Goal: Complete application form

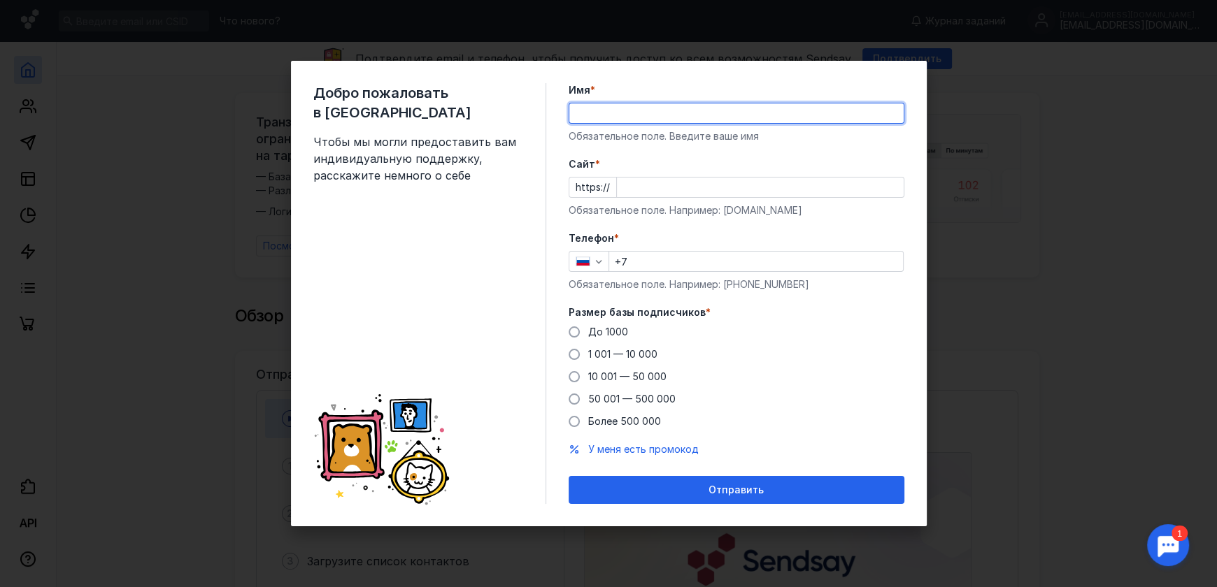
click at [593, 110] on input "Имя *" at bounding box center [736, 113] width 334 height 20
type input "[PERSON_NAME]"
type input "[PHONE_NUMBER]"
type input "[PERSON_NAME]"
click at [705, 157] on form "Имя * [PERSON_NAME] поле. Введите ваше имя [PERSON_NAME] * https:// Обязательно…" at bounding box center [736, 293] width 336 height 421
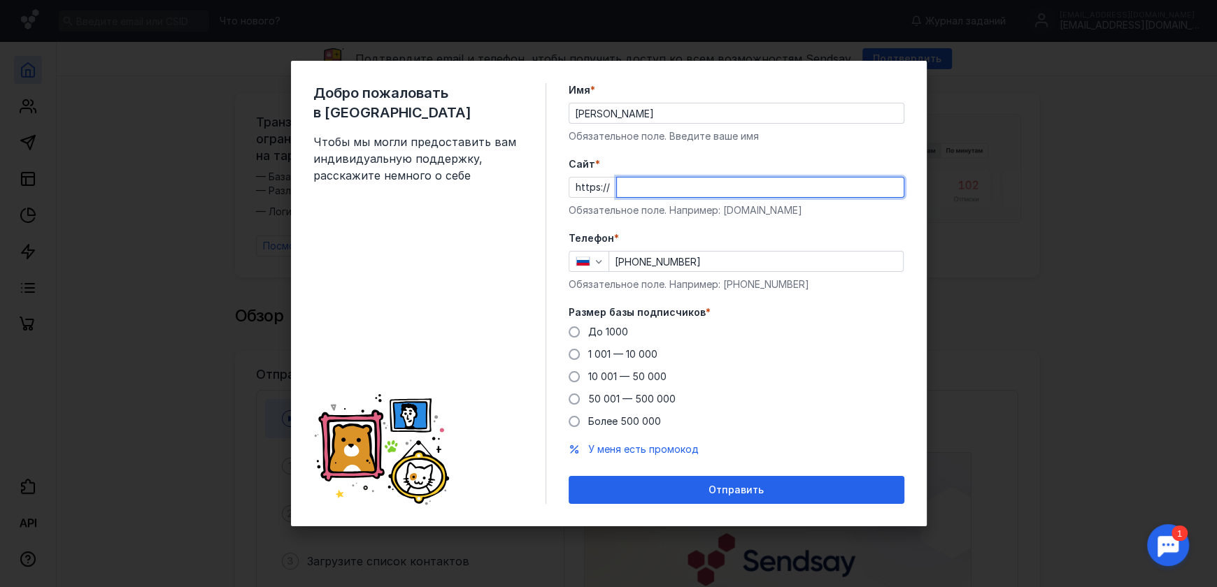
click at [634, 185] on input "Cайт *" at bounding box center [760, 188] width 287 height 20
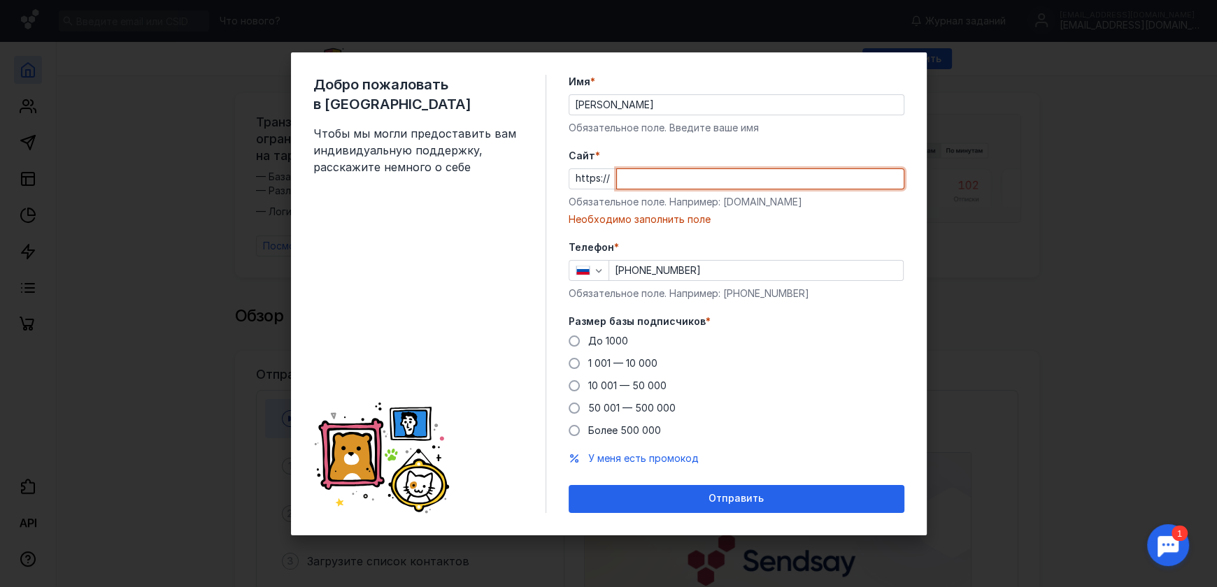
paste input "[PERSON_NAME][DOMAIN_NAME]"
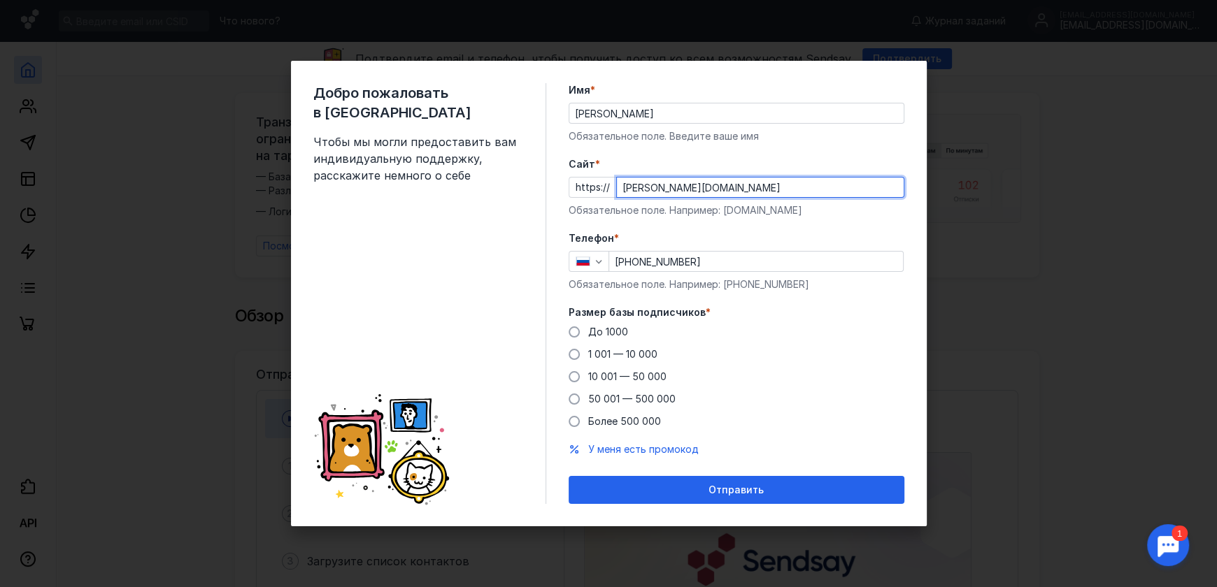
type input "[PERSON_NAME][DOMAIN_NAME]"
click at [729, 231] on label "Телефон *" at bounding box center [736, 238] width 336 height 14
click at [575, 331] on span at bounding box center [573, 332] width 11 height 11
click at [0, 0] on input "До 1000" at bounding box center [0, 0] width 0 height 0
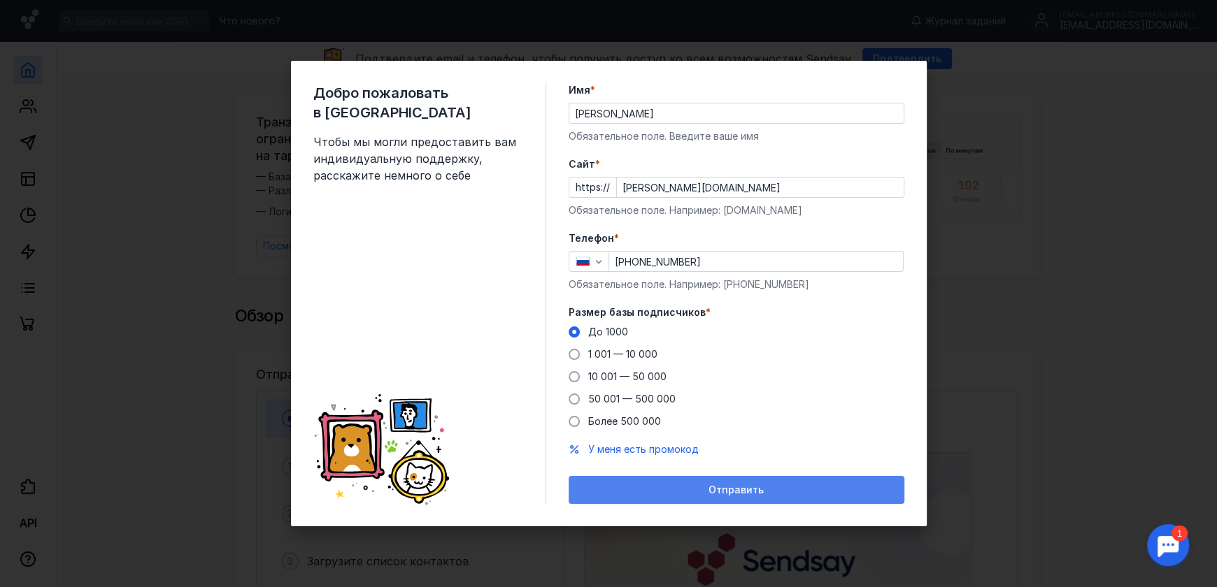
click at [733, 489] on span "Отправить" at bounding box center [735, 491] width 55 height 12
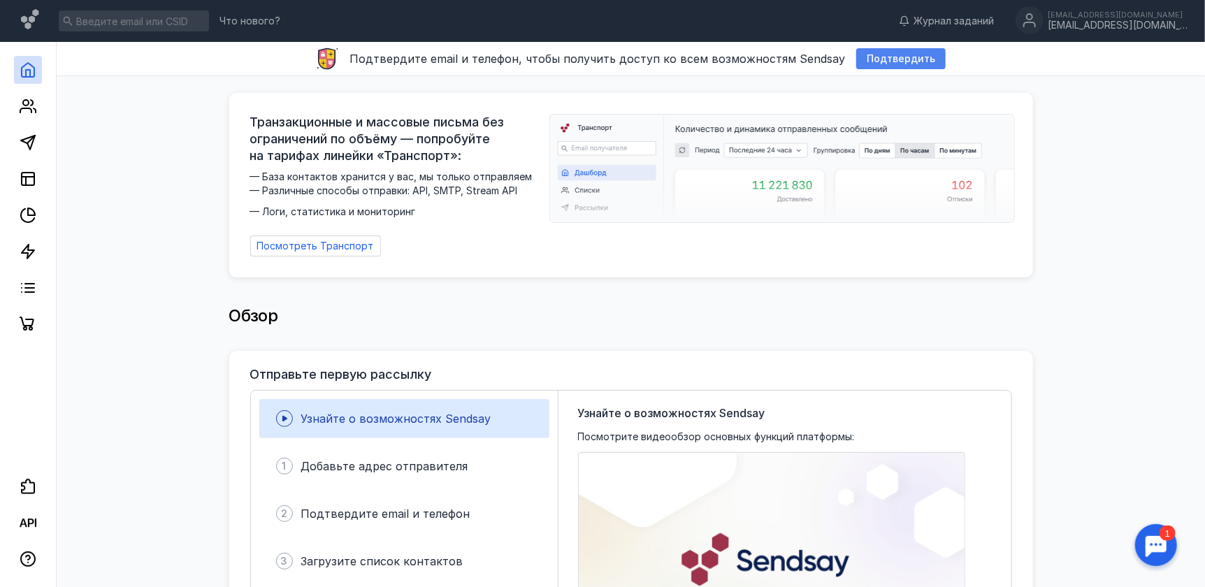
click at [900, 59] on span "Подтвердить" at bounding box center [901, 59] width 69 height 12
